Goal: Entertainment & Leisure: Consume media (video, audio)

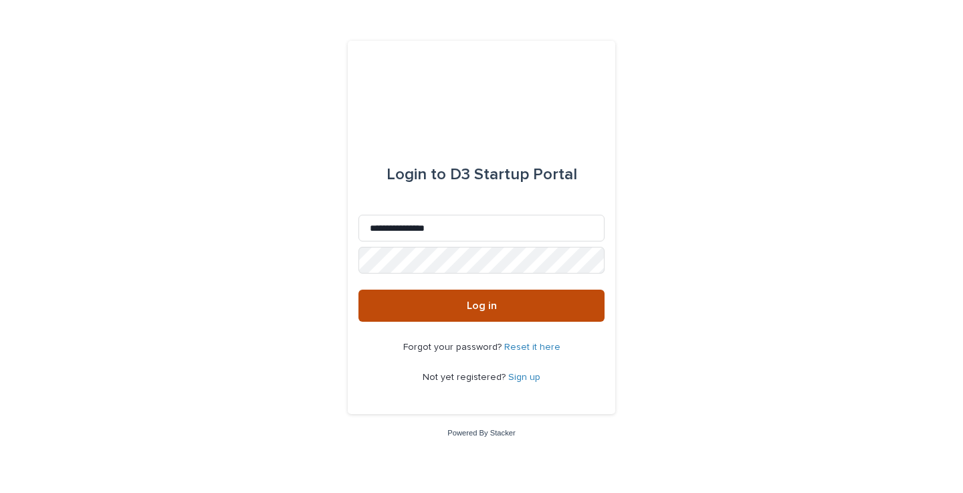
click at [428, 304] on button "Log in" at bounding box center [481, 306] width 246 height 32
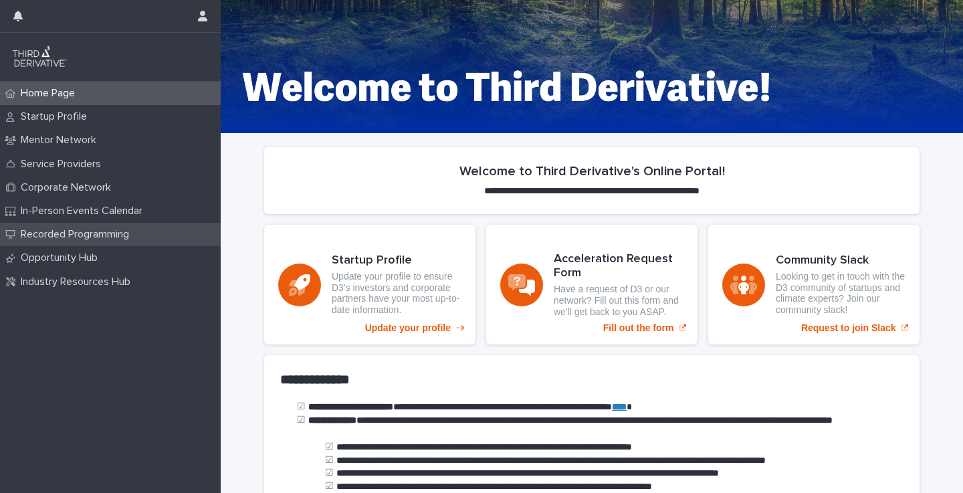
click at [68, 236] on p "Recorded Programming" at bounding box center [77, 234] width 124 height 13
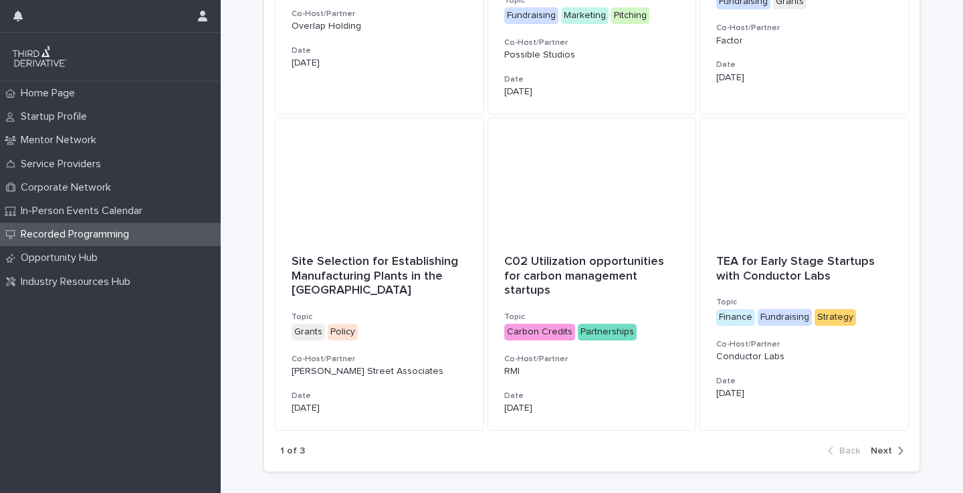
scroll to position [815, 0]
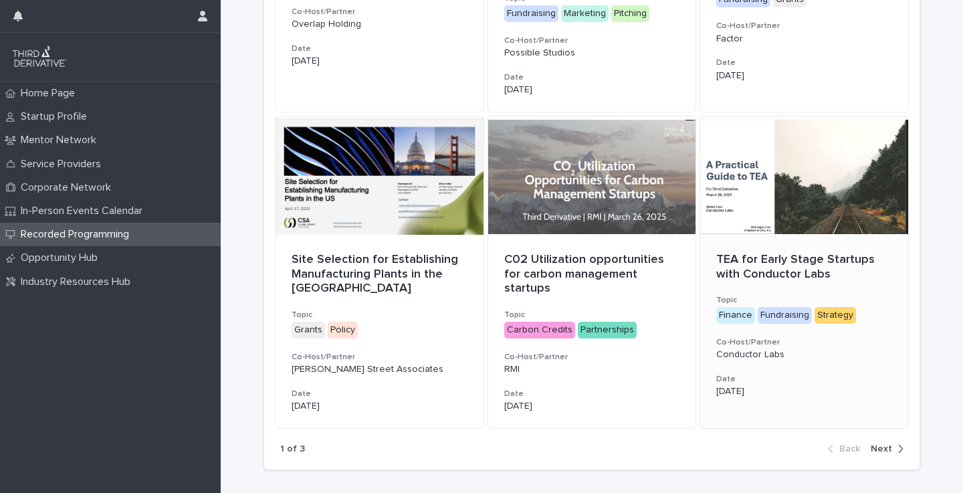
click at [783, 255] on p "TEA for Early Stage Startups with Conductor Labs" at bounding box center [804, 267] width 176 height 29
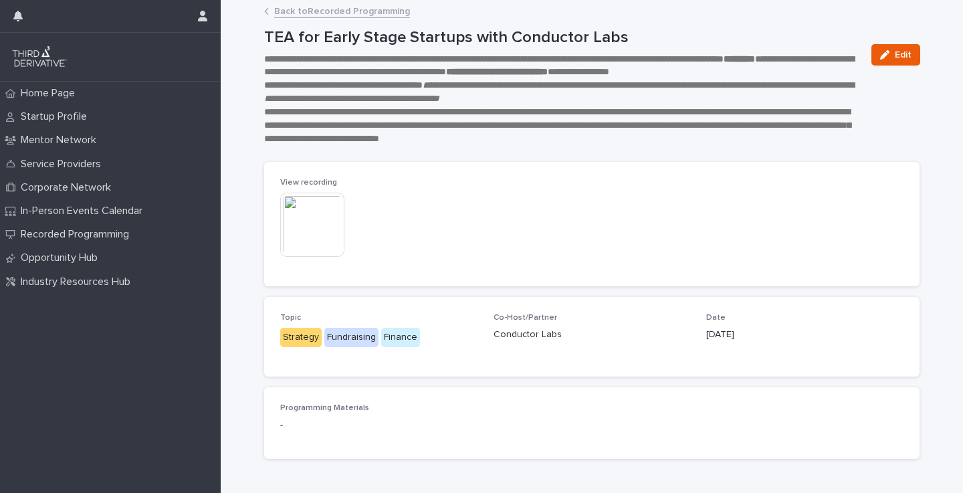
click at [312, 227] on img at bounding box center [312, 225] width 64 height 64
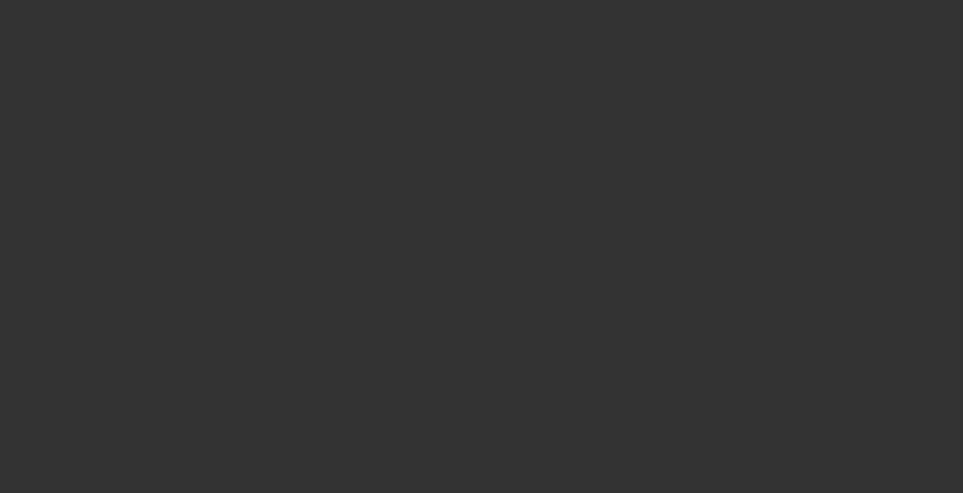
click at [393, 295] on video "Your browser does not support HTML5 video." at bounding box center [482, 261] width 821 height 461
